Goal: Go to known website: Access a specific website the user already knows

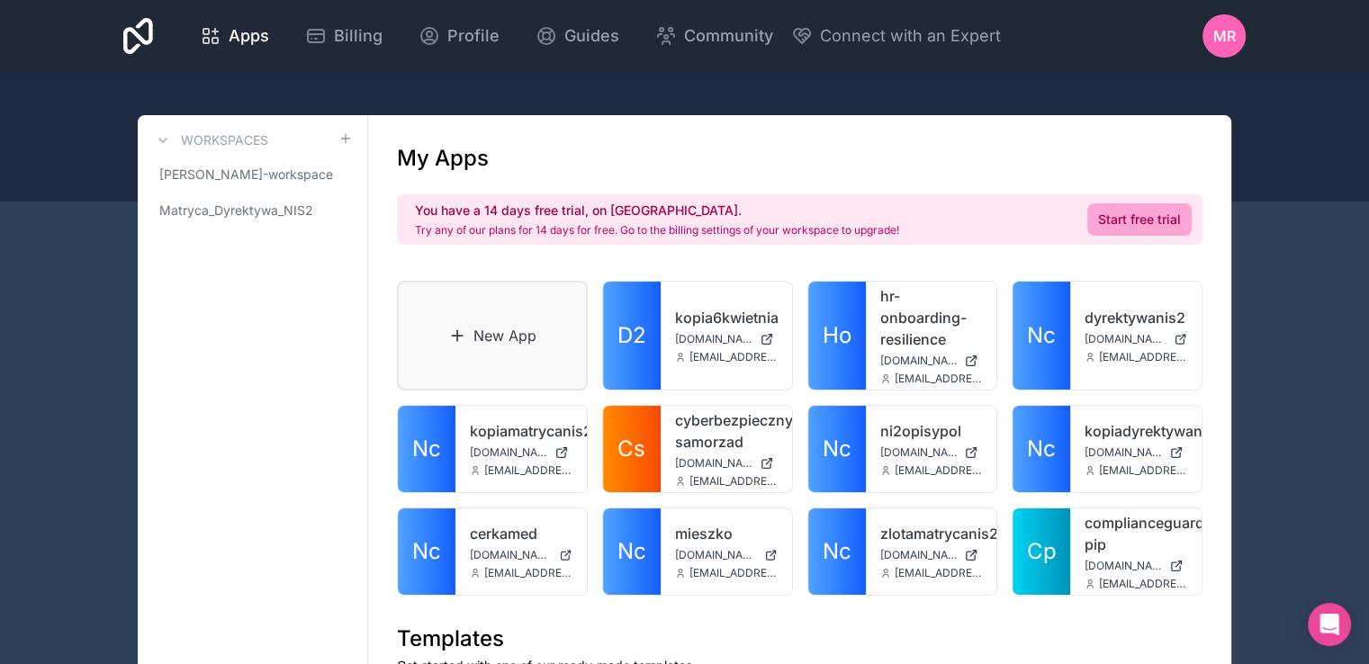
click at [465, 314] on link "New App" at bounding box center [492, 336] width 191 height 110
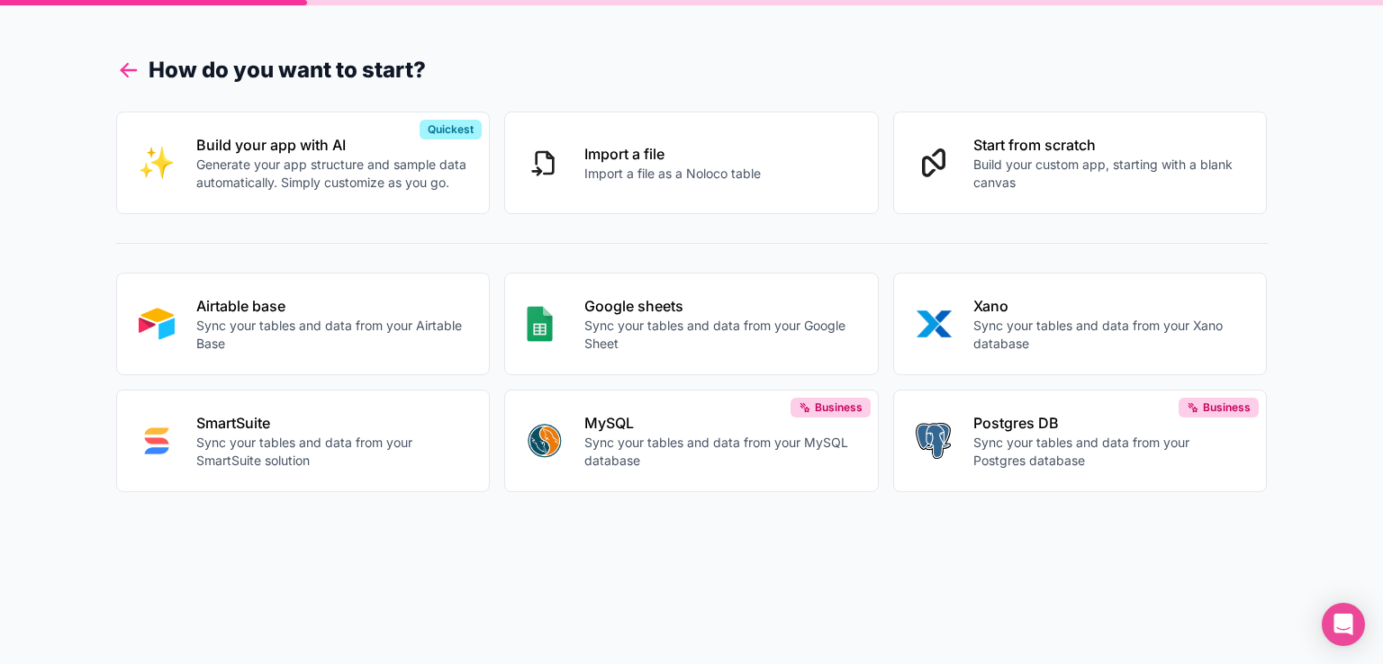
click at [119, 66] on icon at bounding box center [128, 70] width 25 height 25
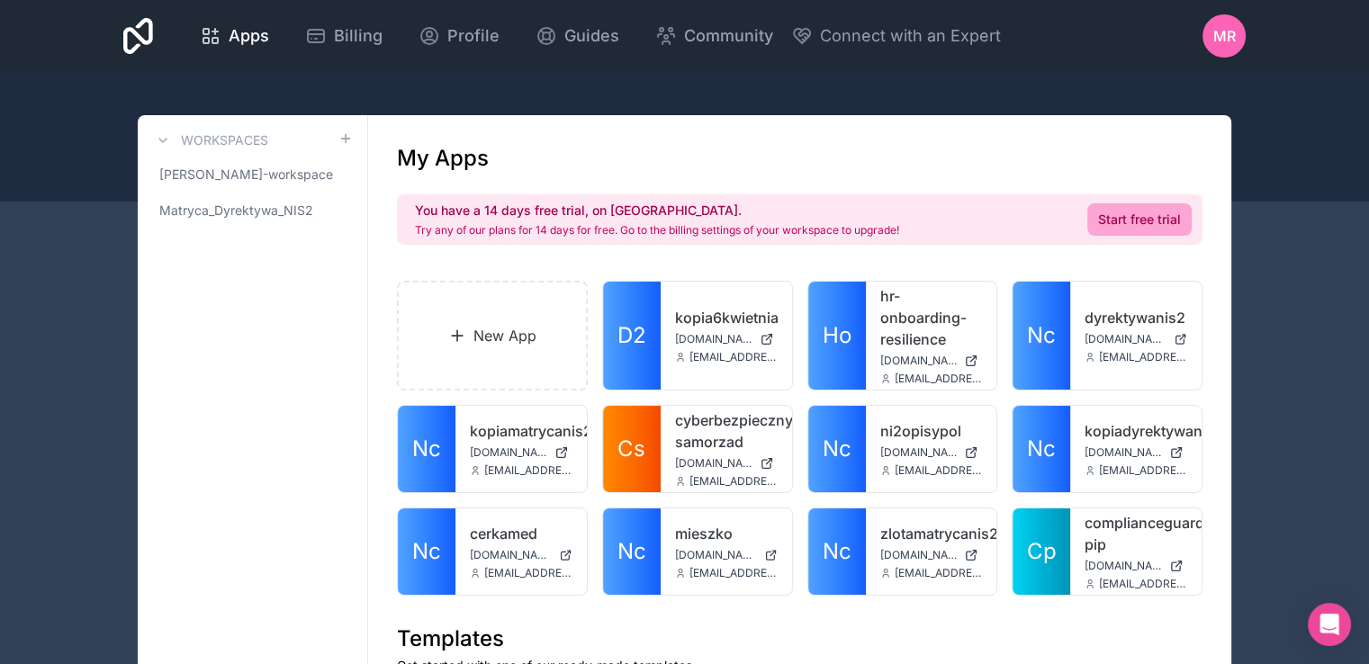
click at [1224, 41] on span "MR" at bounding box center [1225, 36] width 23 height 22
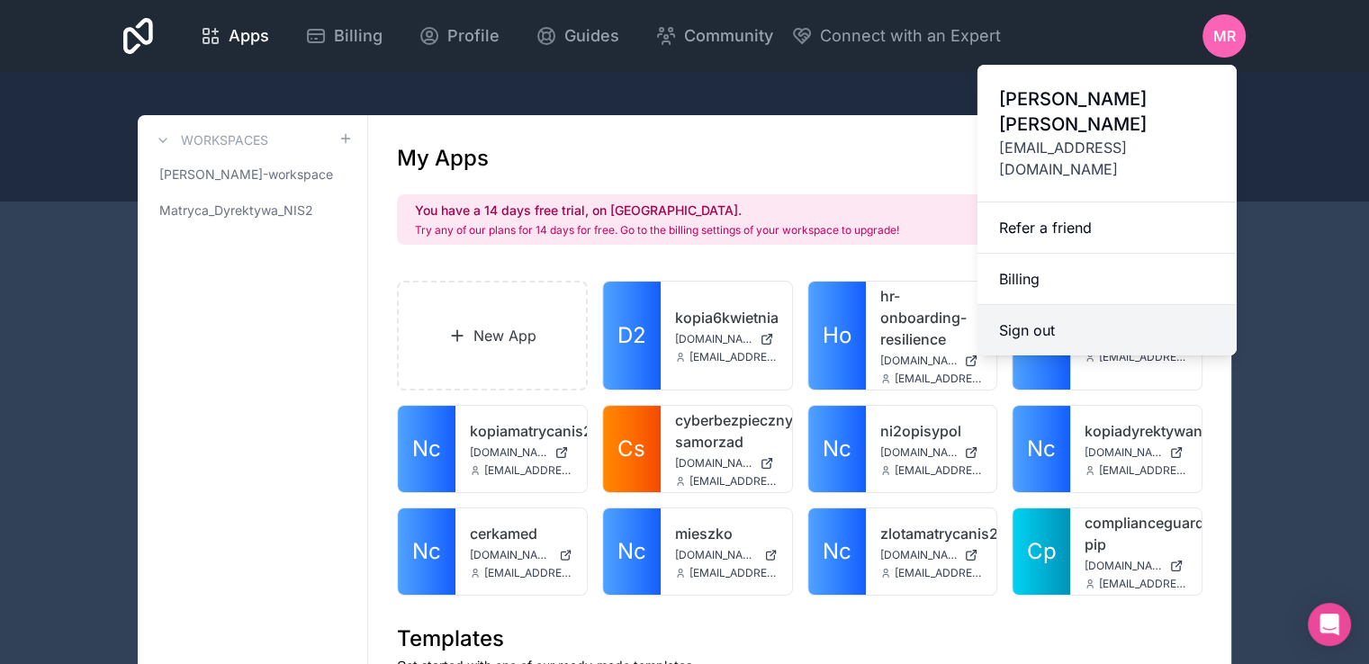
click at [1029, 305] on button "Sign out" at bounding box center [1107, 330] width 259 height 50
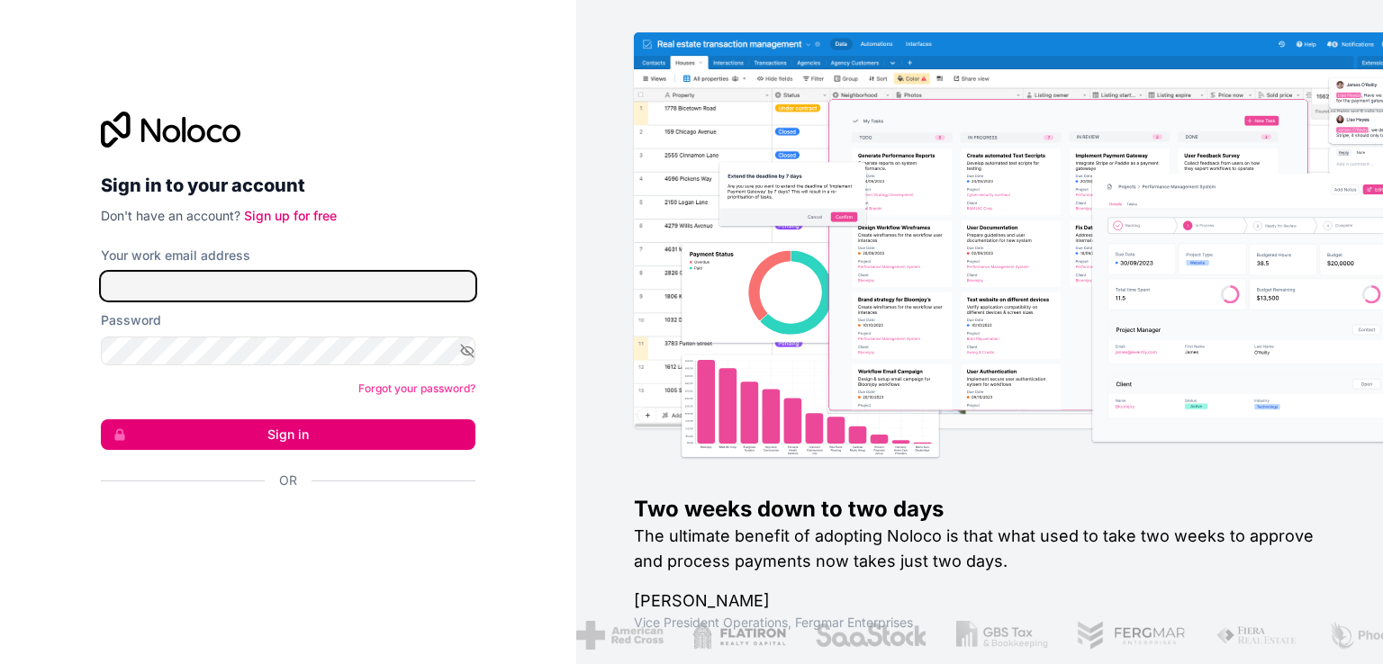
type input "[EMAIL_ADDRESS][DOMAIN_NAME]"
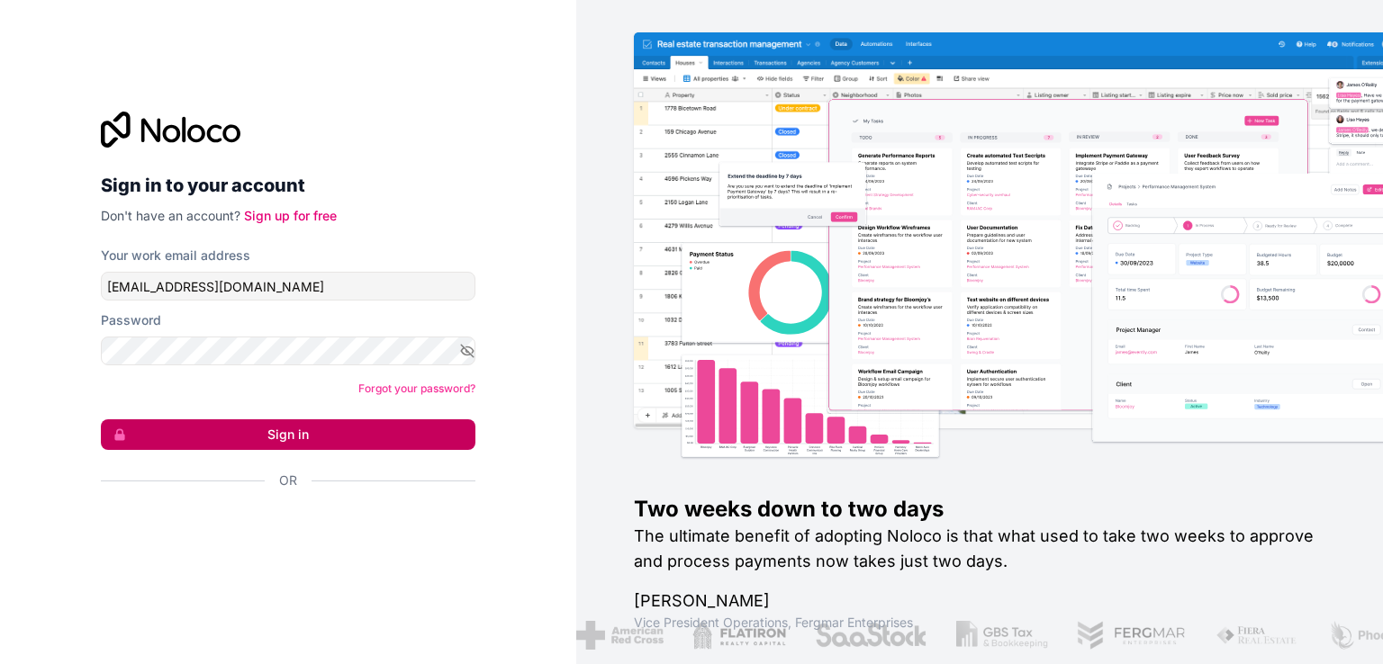
click at [309, 438] on button "Sign in" at bounding box center [288, 435] width 375 height 31
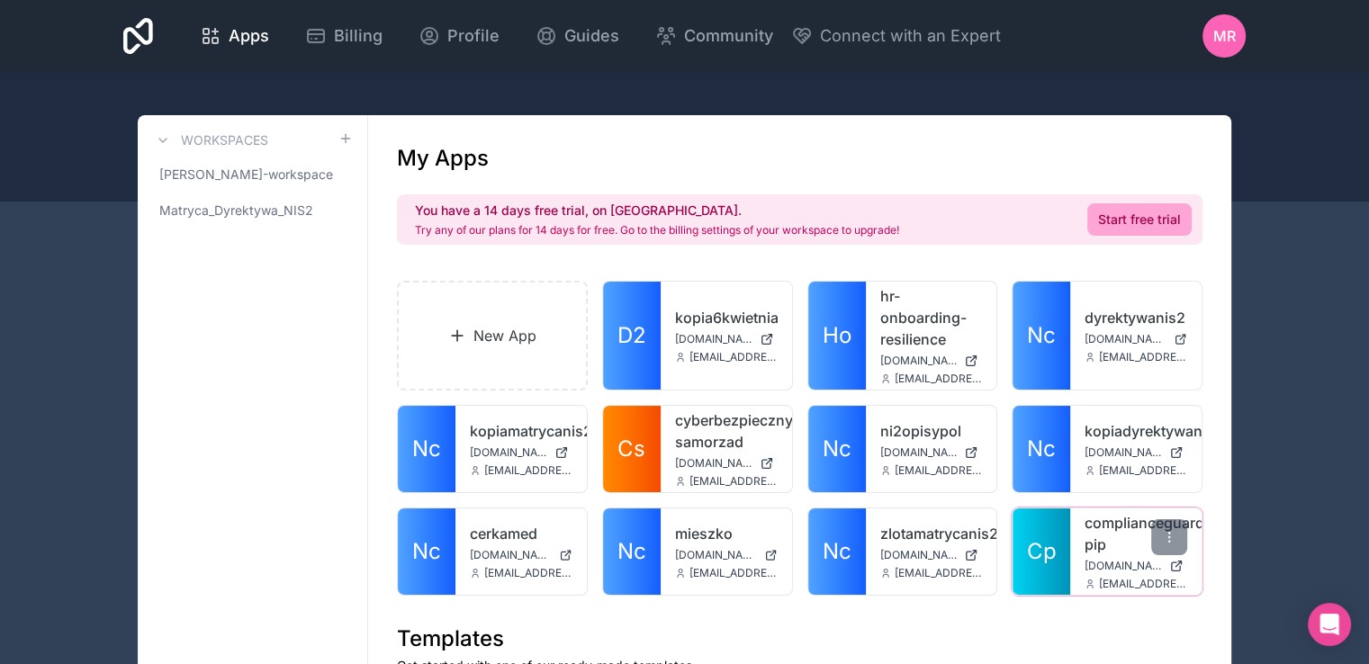
click at [1088, 546] on link "complianceguard-pip" at bounding box center [1136, 533] width 103 height 43
